Goal: Transaction & Acquisition: Purchase product/service

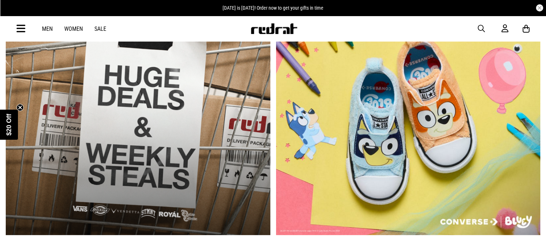
click at [46, 31] on link "Men" at bounding box center [47, 28] width 11 height 7
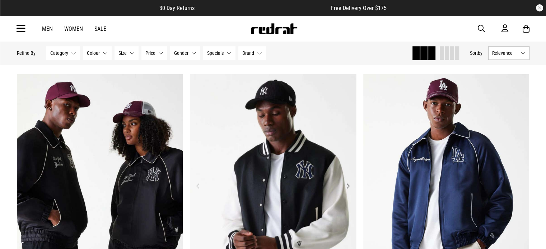
scroll to position [658, 0]
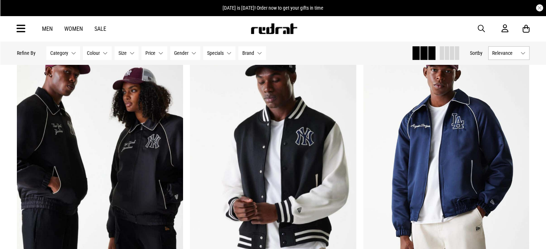
click at [129, 52] on button "Size None selected" at bounding box center [126, 53] width 24 height 14
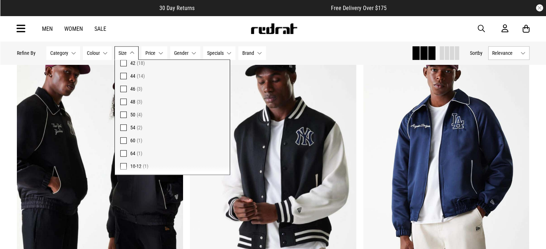
scroll to position [275, 0]
click at [121, 71] on span at bounding box center [123, 73] width 6 height 6
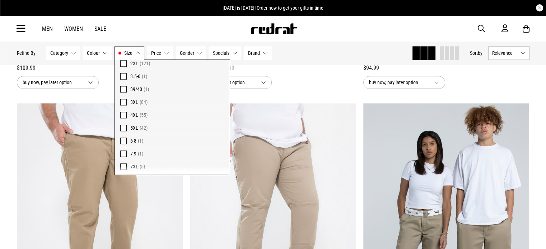
scroll to position [442, 0]
click at [123, 100] on span at bounding box center [123, 99] width 6 height 6
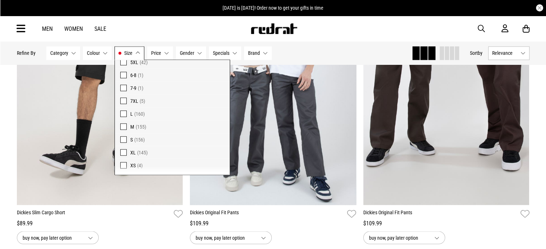
scroll to position [493, 0]
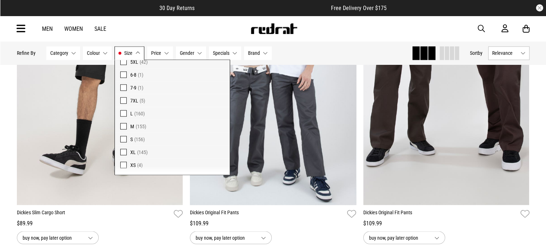
click at [299, 56] on div "Hide Refine s Refine By Filters Category None selected Category 0 Selected Clea…" at bounding box center [211, 53] width 389 height 16
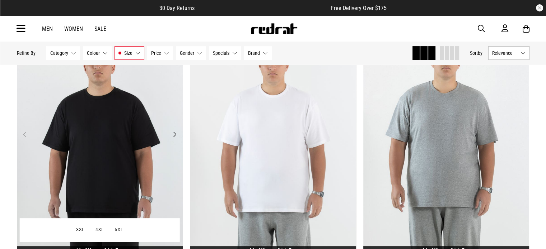
scroll to position [108, 0]
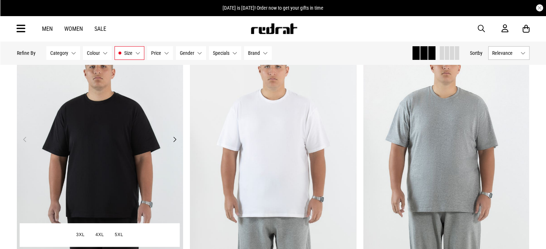
click at [175, 143] on button "Next" at bounding box center [174, 139] width 9 height 9
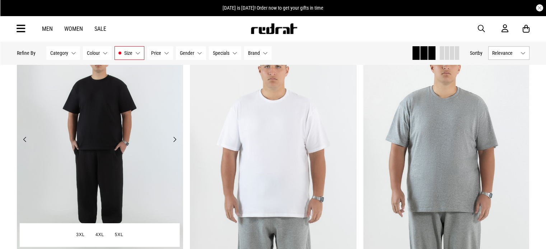
click at [175, 139] on button "Next" at bounding box center [174, 139] width 9 height 9
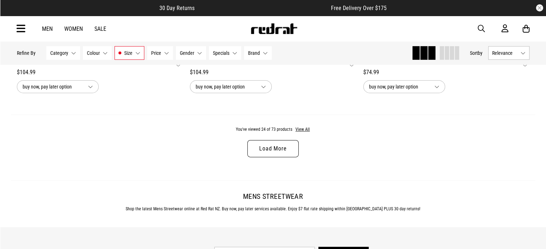
scroll to position [2355, 0]
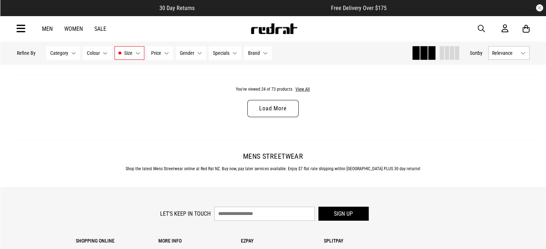
click at [259, 109] on link "Load More" at bounding box center [272, 108] width 51 height 17
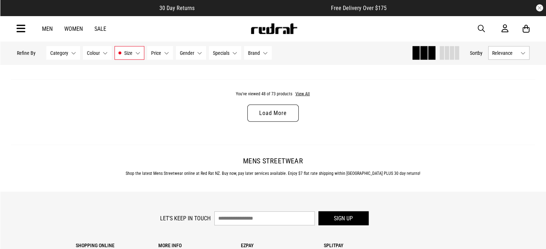
scroll to position [4651, 0]
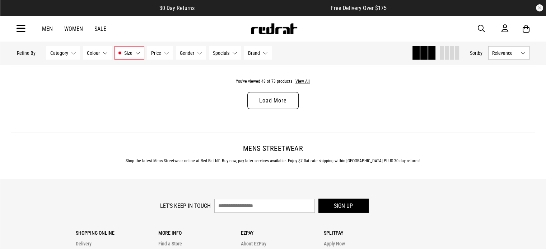
click at [257, 108] on link "Load More" at bounding box center [272, 100] width 51 height 17
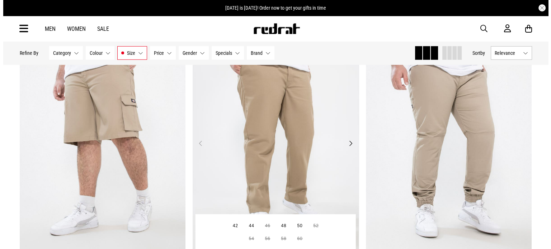
scroll to position [4974, 0]
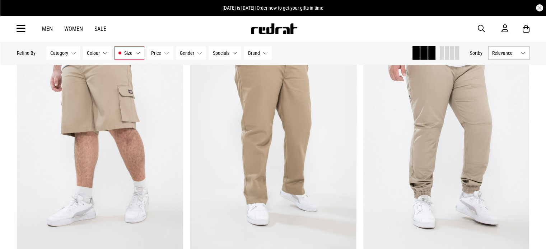
click at [27, 28] on div "Men Women Sale Sign in New Back Footwear Back Mens Back Womens Back Youth & Kid…" at bounding box center [273, 29] width 524 height 26
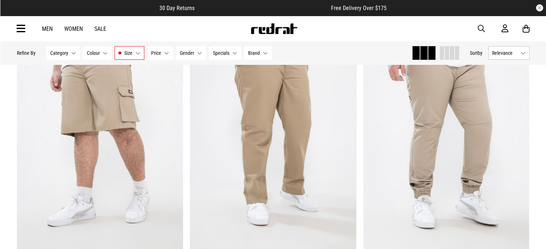
click at [15, 29] on div "Men Women Sale Sign in New Back Footwear Back Mens Back Womens Back Youth & Kid…" at bounding box center [273, 29] width 524 height 26
click at [18, 28] on icon at bounding box center [21, 29] width 9 height 12
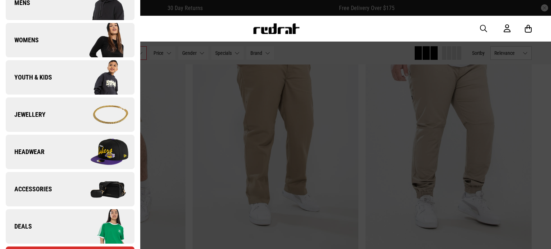
scroll to position [143, 0]
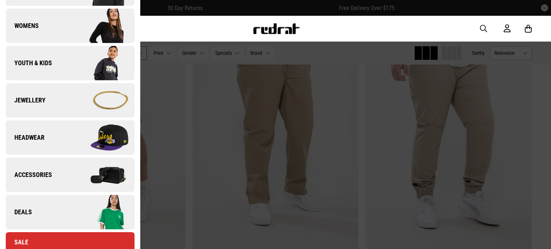
click at [70, 140] on img at bounding box center [102, 138] width 64 height 36
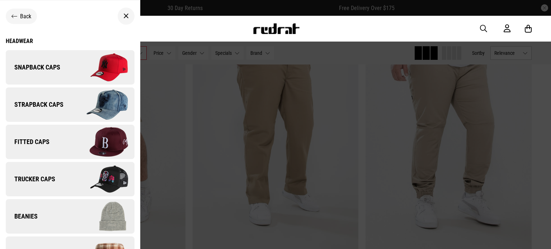
click at [71, 100] on img at bounding box center [102, 105] width 64 height 36
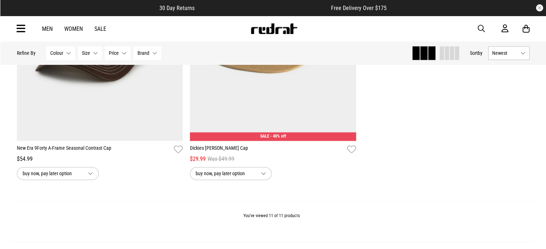
scroll to position [1076, 0]
